Goal: Task Accomplishment & Management: Manage account settings

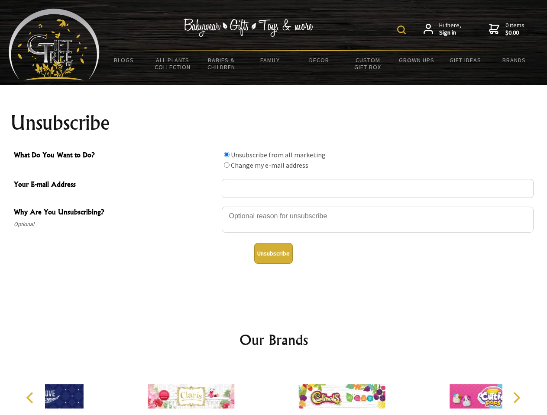
click at [402, 30] on img at bounding box center [401, 30] width 9 height 9
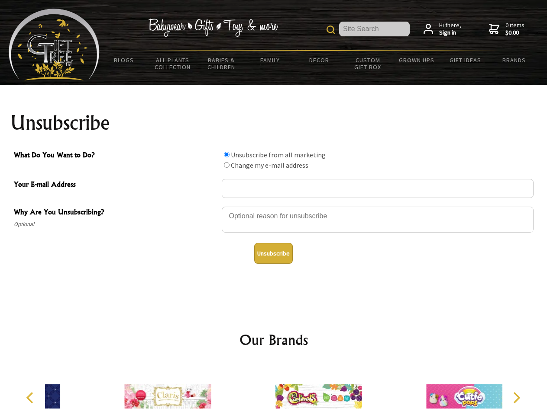
click at [273, 206] on div at bounding box center [378, 221] width 312 height 30
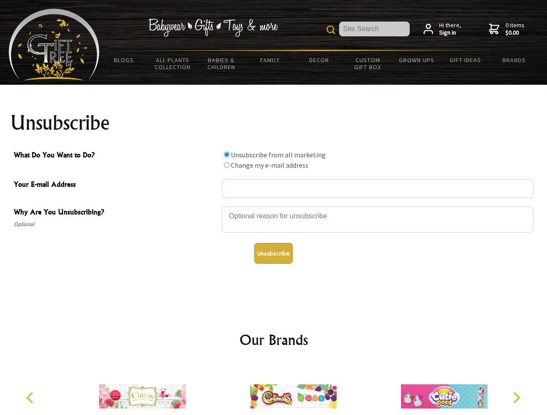
click at [226, 154] on input "What Do You Want to Do?" at bounding box center [227, 155] width 6 height 6
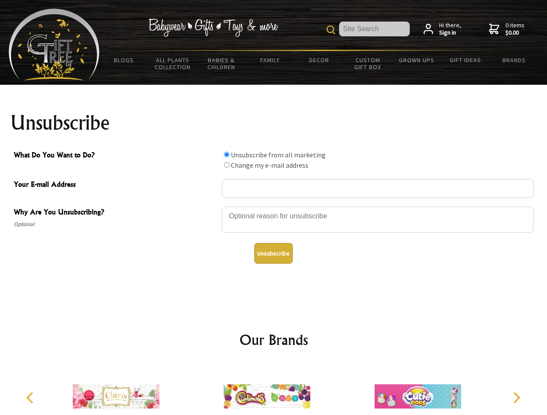
click at [226, 165] on input "What Do You Want to Do?" at bounding box center [227, 165] width 6 height 6
radio input "true"
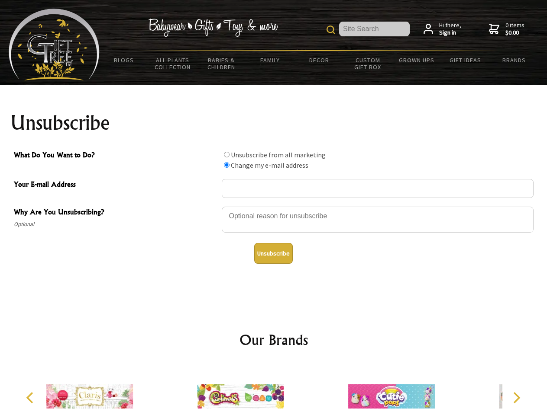
click at [273, 254] on button "Unsubscribe" at bounding box center [273, 253] width 39 height 21
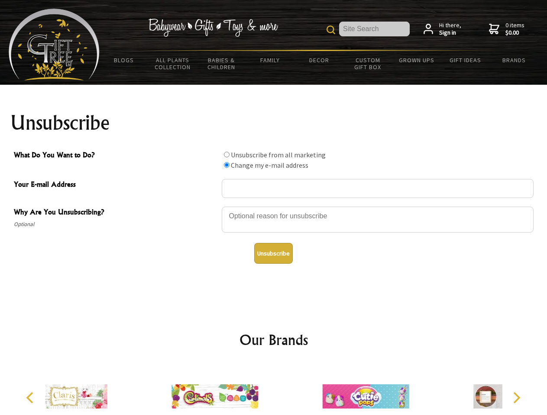
click at [290, 390] on div at bounding box center [365, 398] width 151 height 68
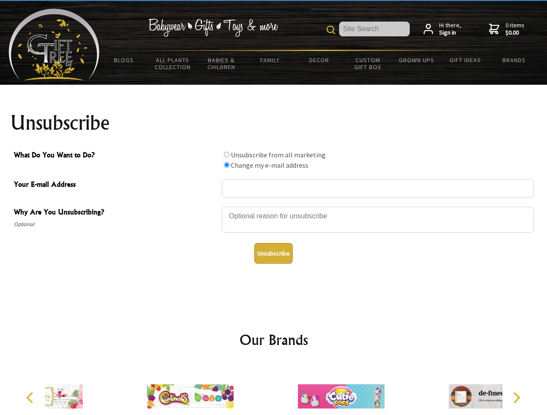
click at [31, 398] on icon "Previous" at bounding box center [30, 398] width 11 height 11
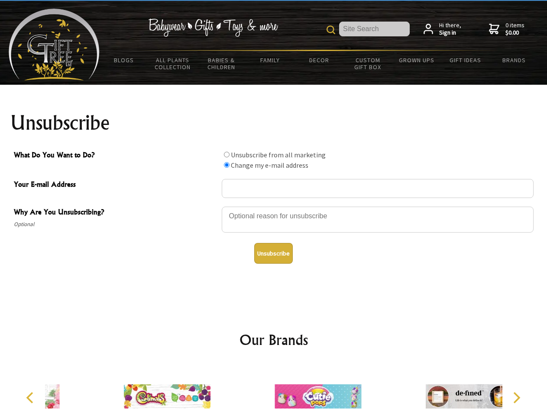
click at [516, 398] on icon "Next" at bounding box center [515, 398] width 11 height 11
